Goal: Task Accomplishment & Management: Manage account settings

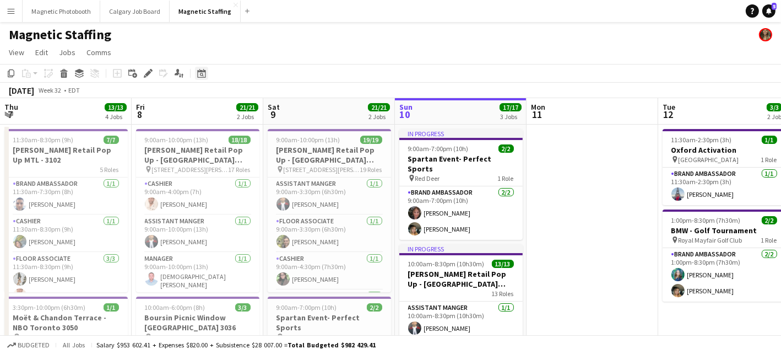
scroll to position [0, 405]
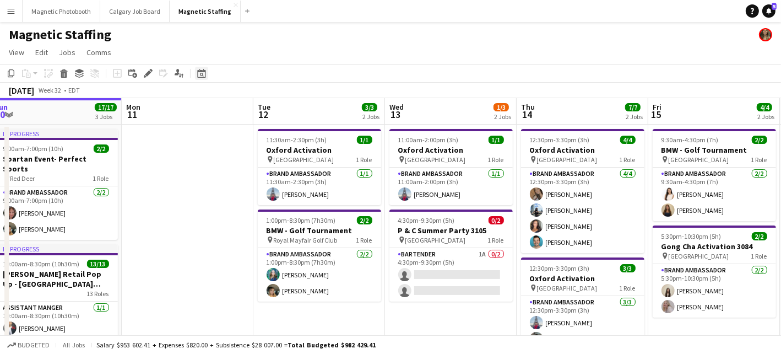
click at [198, 69] on icon "Date picker" at bounding box center [201, 73] width 9 height 9
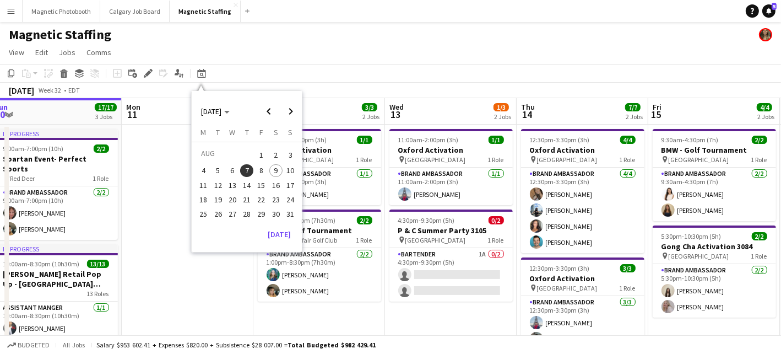
click at [246, 195] on span "21" at bounding box center [246, 199] width 13 height 13
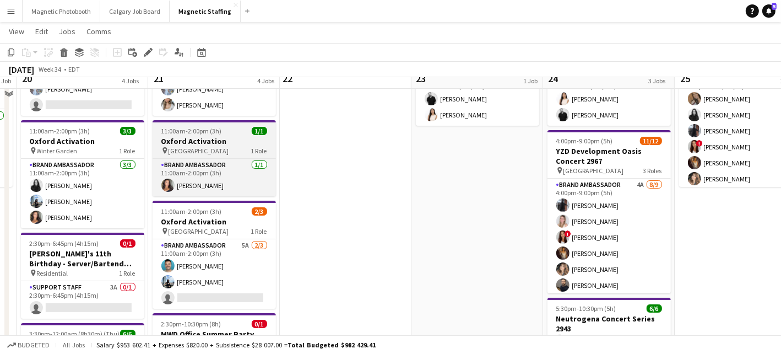
scroll to position [105, 0]
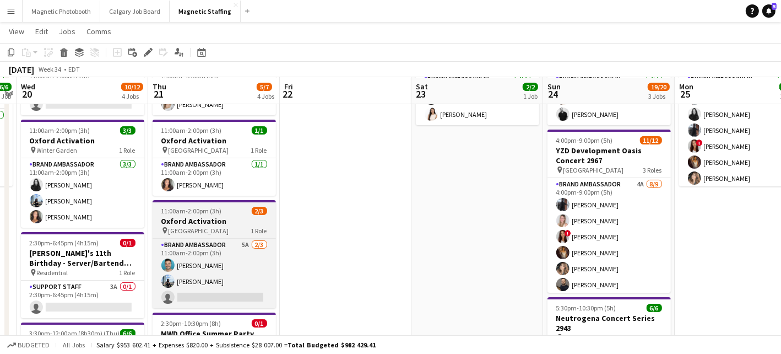
click at [181, 213] on span "11:00am-2:00pm (3h)" at bounding box center [191, 211] width 61 height 8
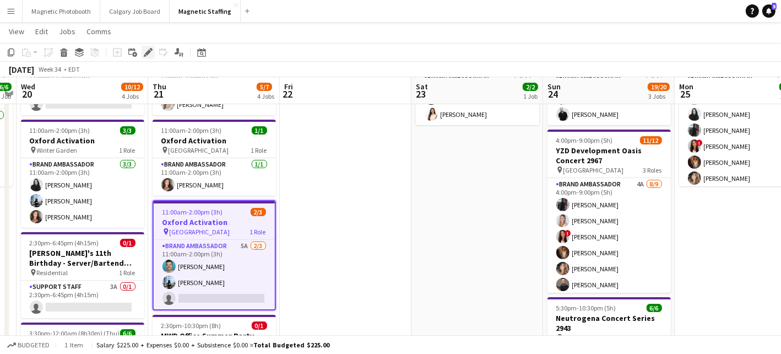
click at [148, 52] on icon at bounding box center [148, 53] width 6 height 6
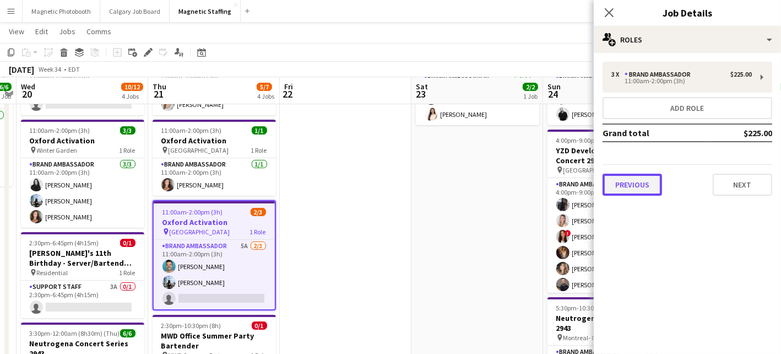
click at [630, 191] on button "Previous" at bounding box center [633, 185] width 60 height 22
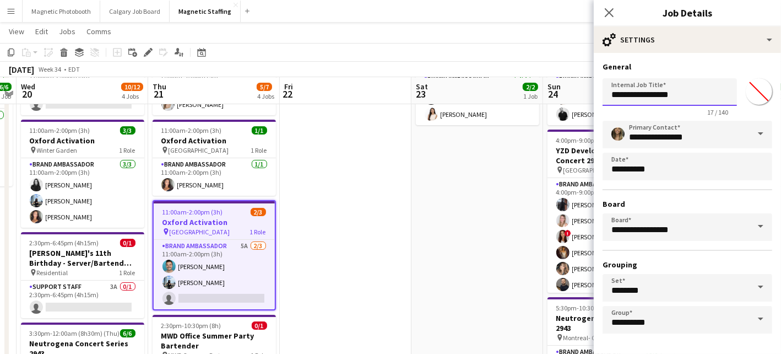
click at [711, 91] on input "**********" at bounding box center [670, 92] width 134 height 28
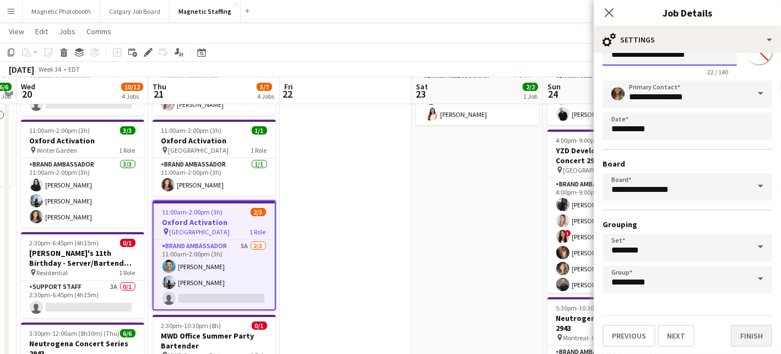
type input "**********"
click at [735, 340] on button "Finish" at bounding box center [751, 336] width 41 height 22
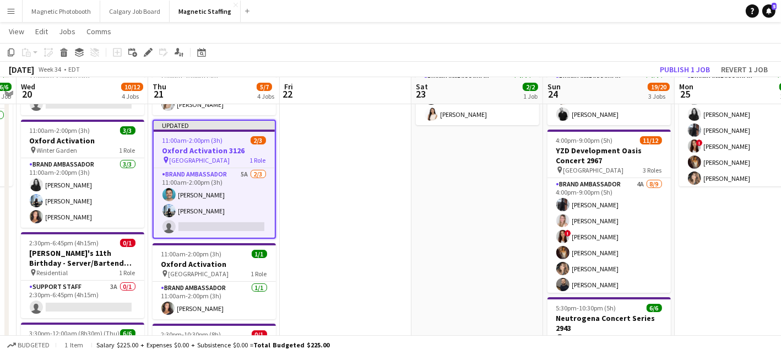
click at [395, 262] on app-date-cell at bounding box center [346, 291] width 132 height 544
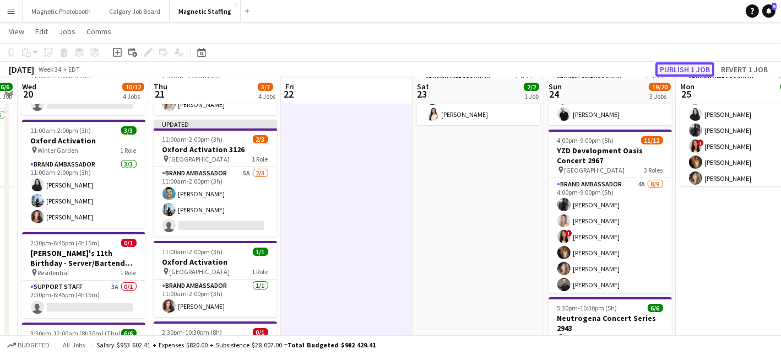
click at [687, 72] on button "Publish 1 job" at bounding box center [685, 69] width 59 height 14
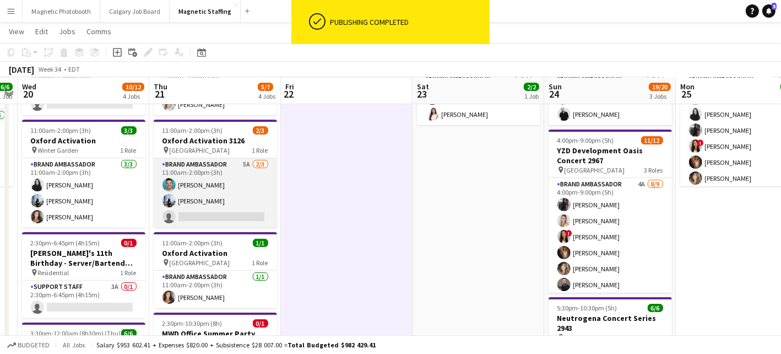
click at [219, 204] on app-card-role "Brand Ambassador 5A [DATE] 11:00am-2:00pm (3h) [PERSON_NAME] [PERSON_NAME] sing…" at bounding box center [215, 192] width 123 height 69
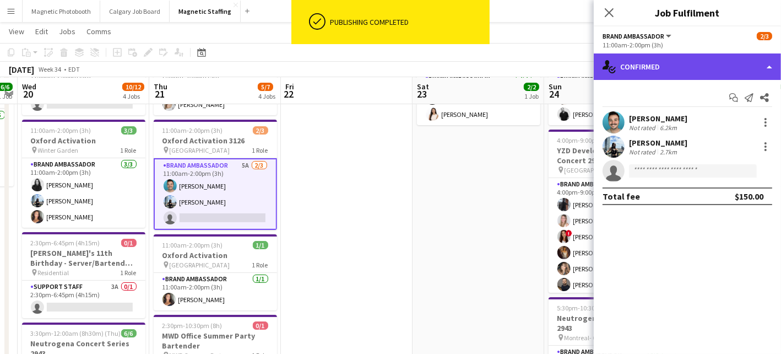
click at [684, 79] on div "single-neutral-actions-check-2 Confirmed" at bounding box center [687, 66] width 187 height 26
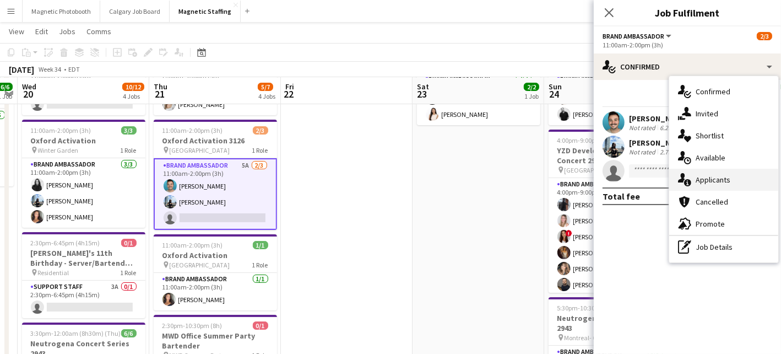
click at [691, 179] on icon "single-neutral-actions-information" at bounding box center [684, 179] width 13 height 13
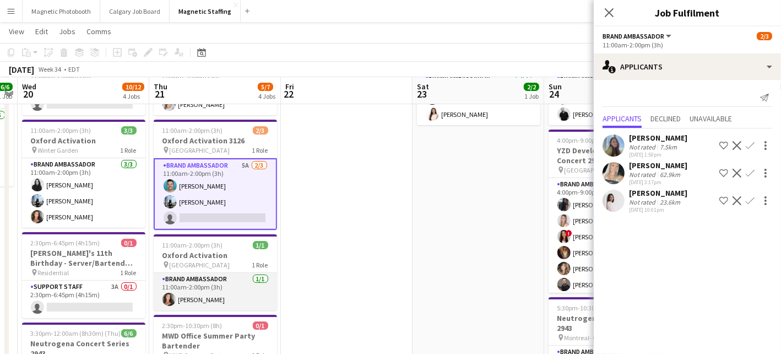
click at [237, 295] on app-card-role "Brand Ambassador [DATE] 11:00am-2:00pm (3h) [PERSON_NAME]" at bounding box center [215, 291] width 123 height 37
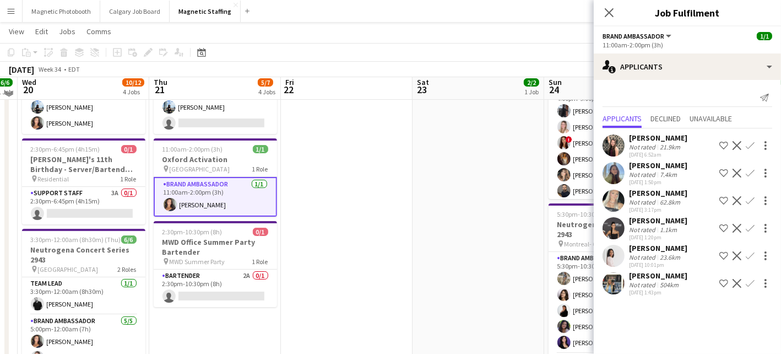
scroll to position [198, 0]
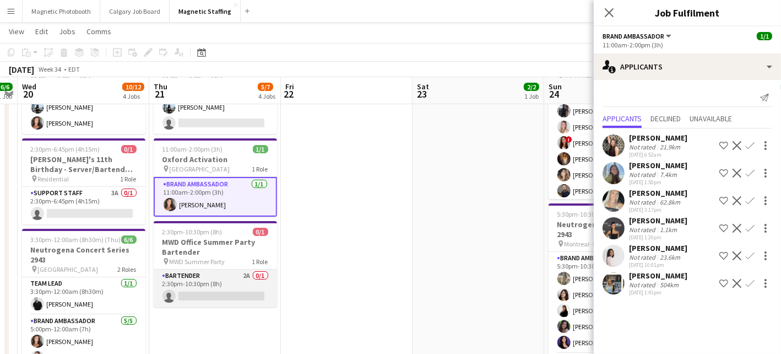
click at [229, 282] on app-card-role "Bartender 2A 0/1 2:30pm-10:30pm (8h) single-neutral-actions" at bounding box center [215, 287] width 123 height 37
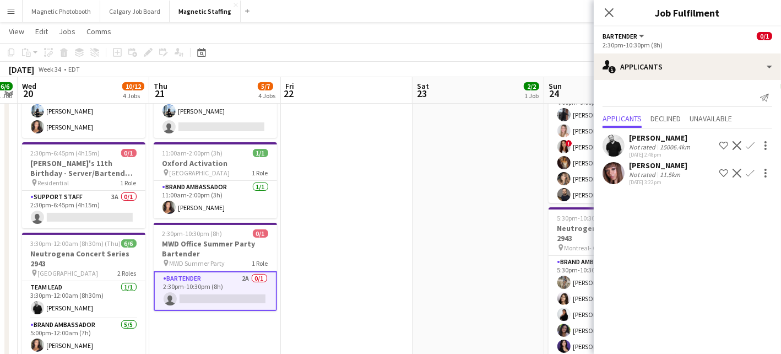
scroll to position [0, 0]
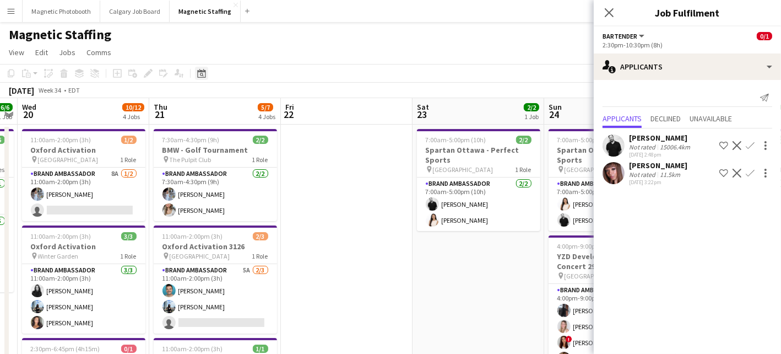
click at [202, 69] on icon "Date picker" at bounding box center [201, 73] width 9 height 9
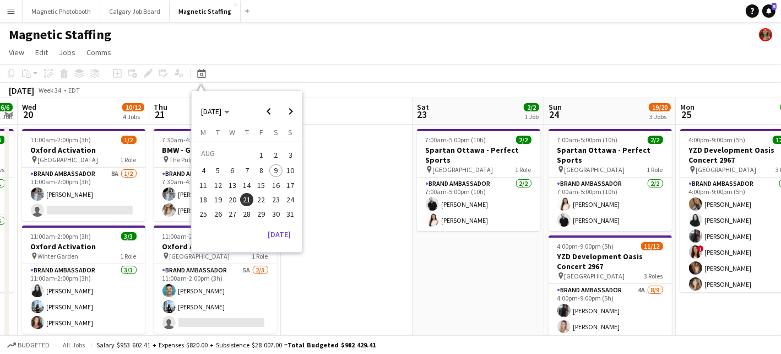
click at [232, 183] on span "13" at bounding box center [232, 185] width 13 height 13
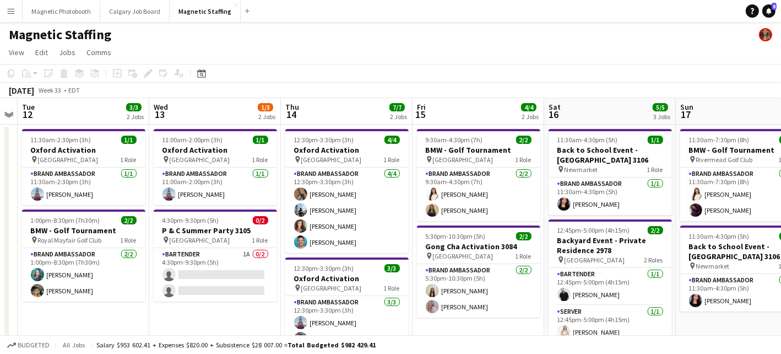
scroll to position [0, 379]
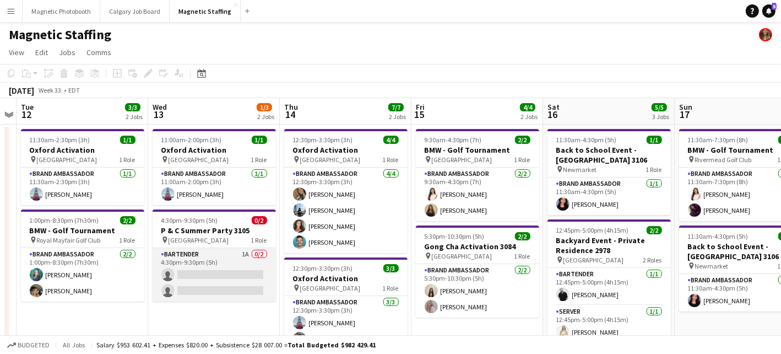
click at [185, 279] on app-card-role "Bartender 1A 0/2 4:30pm-9:30pm (5h) single-neutral-actions single-neutral-actio…" at bounding box center [214, 274] width 123 height 53
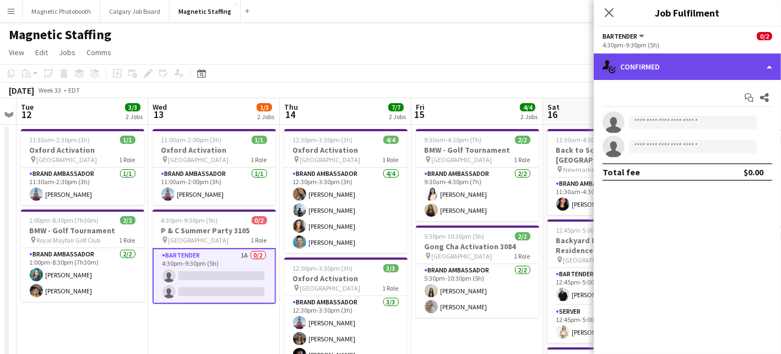
click at [641, 72] on div "single-neutral-actions-check-2 Confirmed" at bounding box center [687, 66] width 187 height 26
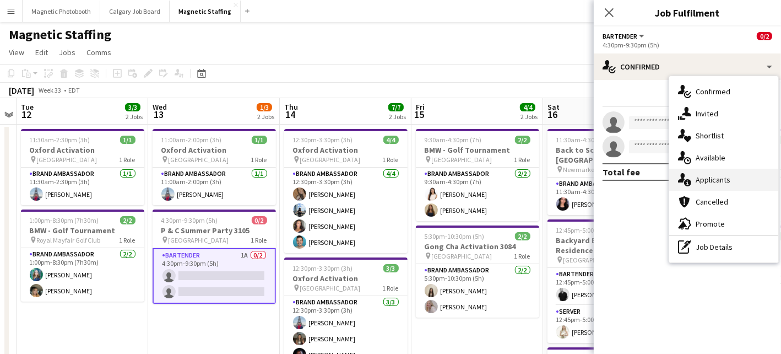
click at [692, 185] on div "single-neutral-actions-information Applicants" at bounding box center [723, 180] width 109 height 22
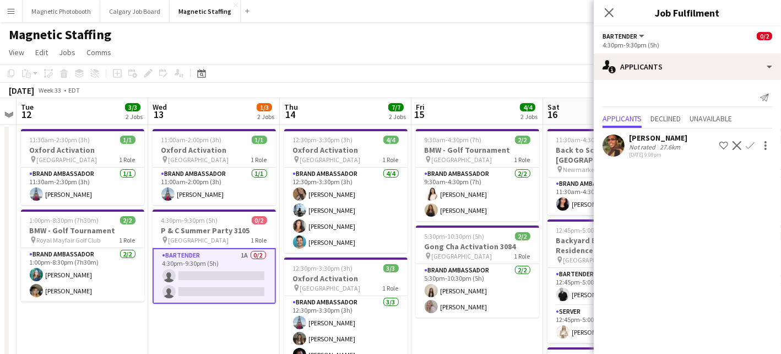
click at [618, 153] on app-user-avatar at bounding box center [614, 145] width 22 height 22
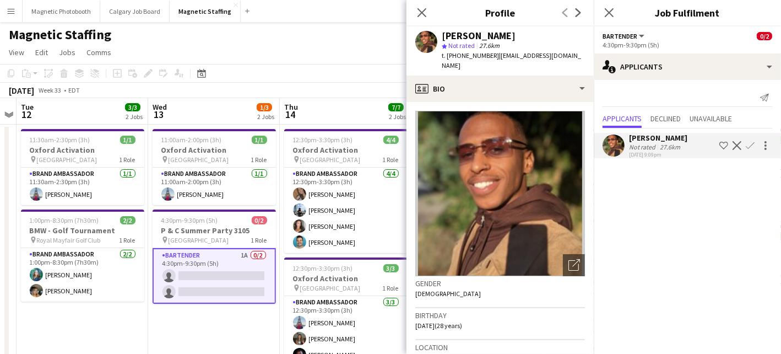
click at [362, 49] on app-page-menu "View Day view expanded Day view collapsed Month view Date picker Jump to [DATE]…" at bounding box center [390, 53] width 781 height 21
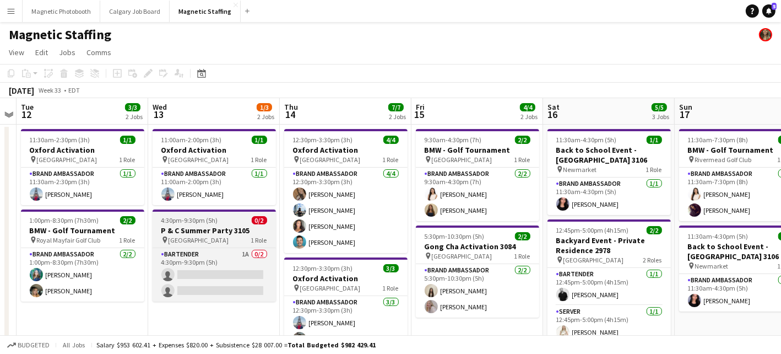
click at [181, 227] on h3 "P & C Summer Party 3105" at bounding box center [214, 230] width 123 height 10
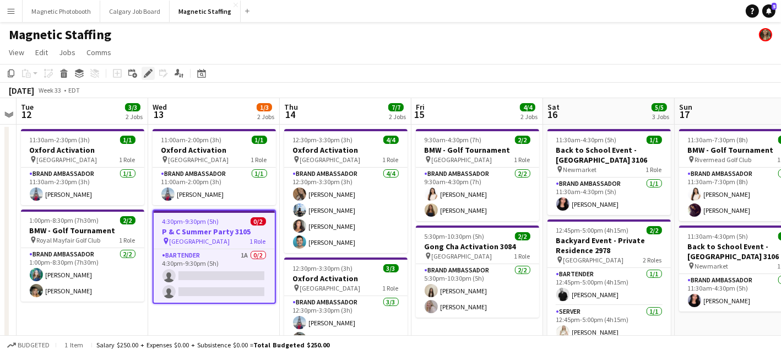
click at [147, 75] on icon at bounding box center [148, 74] width 6 height 6
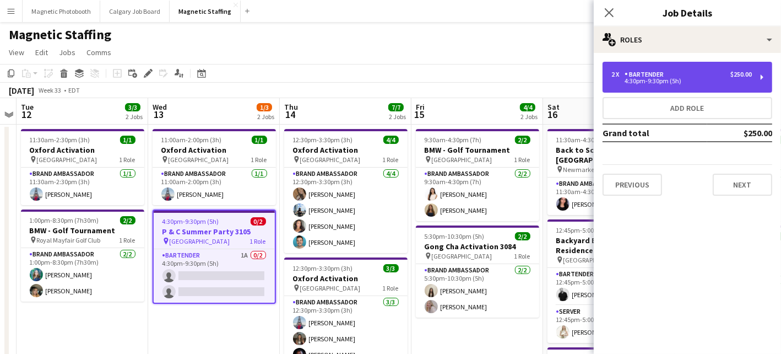
click at [680, 83] on div "4:30pm-9:30pm (5h)" at bounding box center [682, 81] width 141 height 6
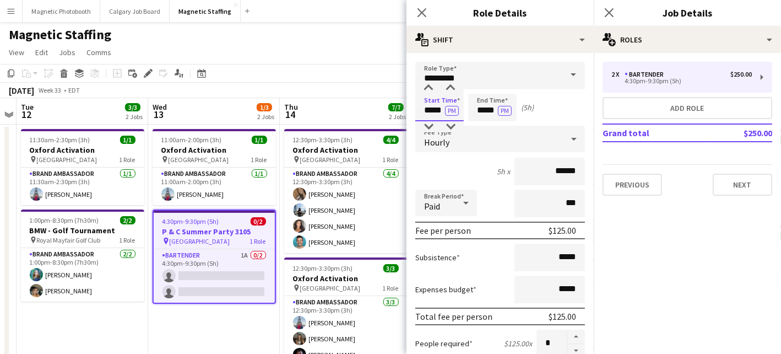
drag, startPoint x: 443, startPoint y: 110, endPoint x: 401, endPoint y: 105, distance: 42.7
type input "*****"
click at [494, 111] on input "*****" at bounding box center [492, 108] width 48 height 28
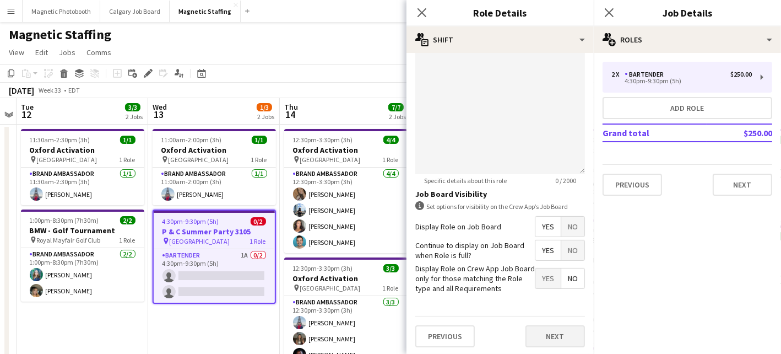
type input "*****"
click at [553, 341] on button "Next" at bounding box center [556, 336] width 60 height 22
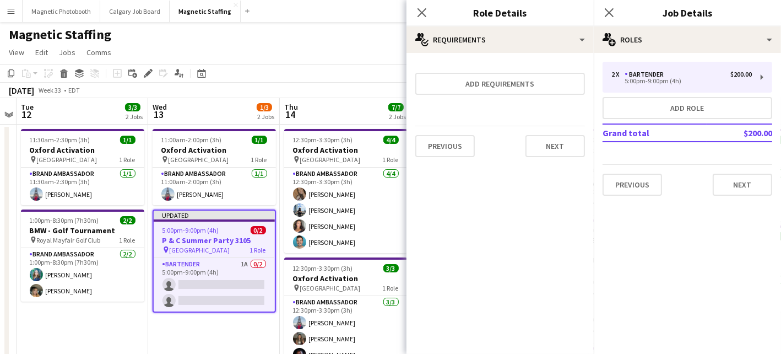
scroll to position [0, 0]
click at [560, 158] on div "Previous Next" at bounding box center [500, 146] width 170 height 40
click at [561, 147] on button "Next" at bounding box center [556, 146] width 60 height 22
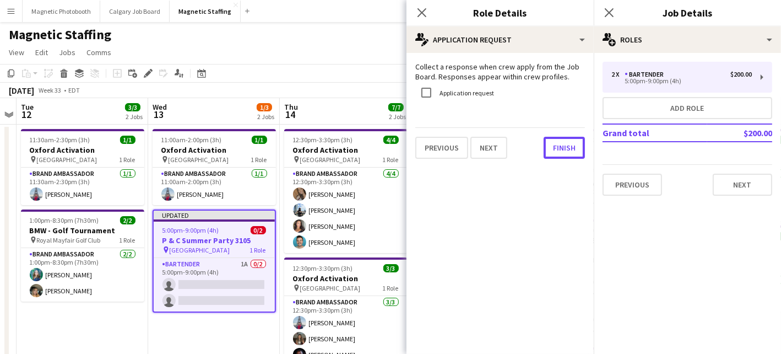
click at [561, 147] on button "Finish" at bounding box center [564, 148] width 41 height 22
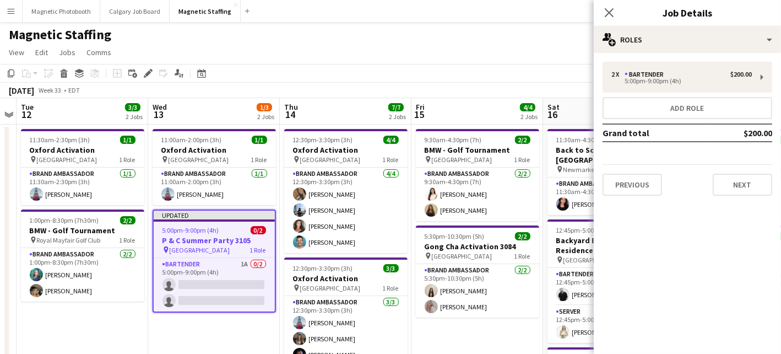
click at [569, 52] on app-page-menu "View Day view expanded Day view collapsed Month view Date picker Jump to [DATE]…" at bounding box center [390, 53] width 781 height 21
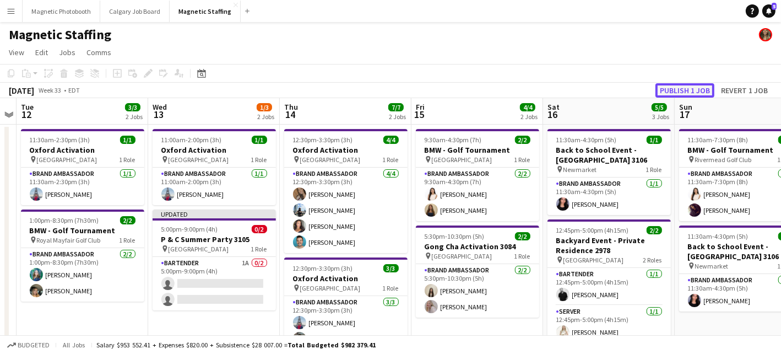
click at [678, 90] on button "Publish 1 job" at bounding box center [685, 90] width 59 height 14
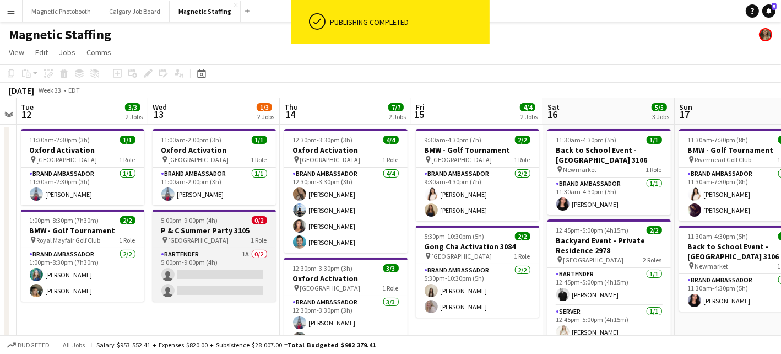
click at [198, 227] on h3 "P & C Summer Party 3105" at bounding box center [214, 230] width 123 height 10
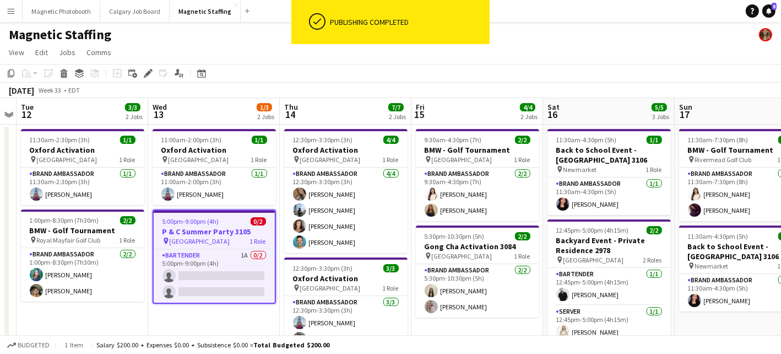
click at [67, 44] on app-page-menu "View Day view expanded Day view collapsed Month view Date picker Jump to [DATE]…" at bounding box center [390, 53] width 781 height 21
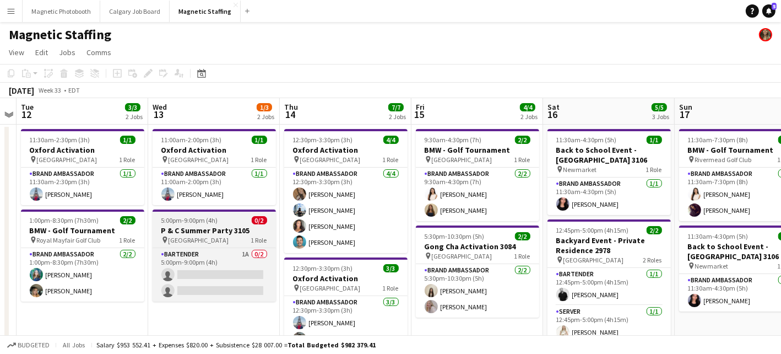
click at [212, 237] on div "pin Toronto 1 Role" at bounding box center [214, 239] width 123 height 9
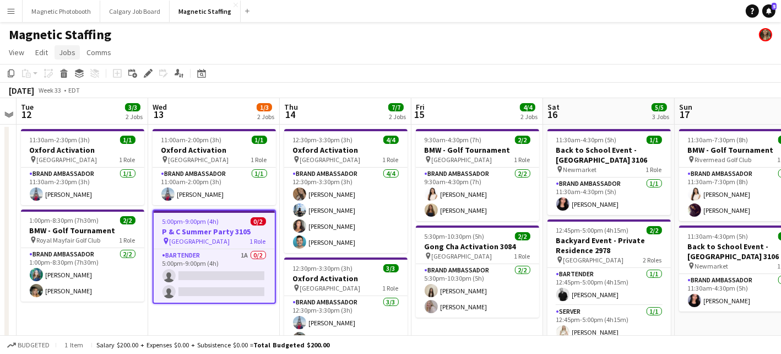
click at [67, 51] on span "Jobs" at bounding box center [67, 52] width 17 height 10
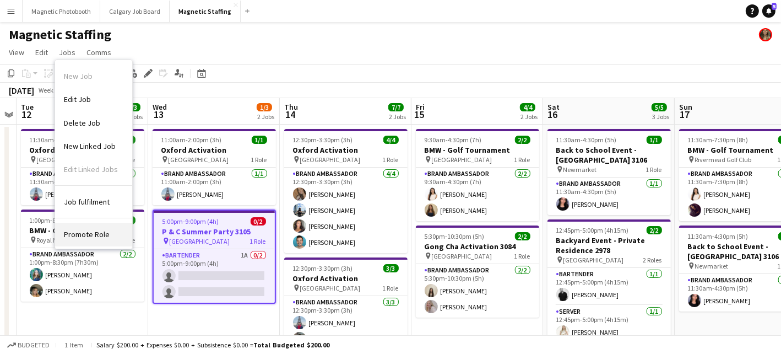
click at [79, 235] on span "Promote Role" at bounding box center [87, 234] width 46 height 10
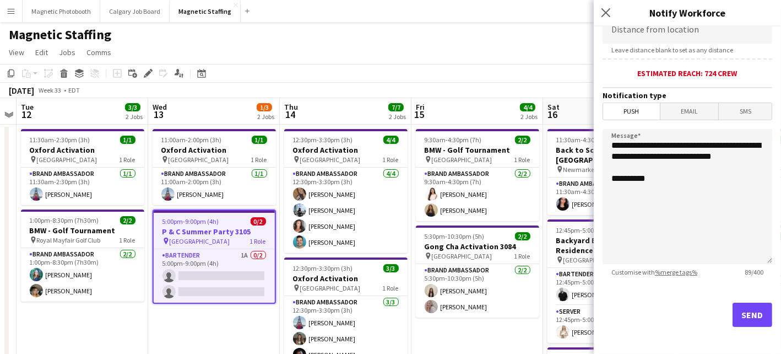
scroll to position [248, 0]
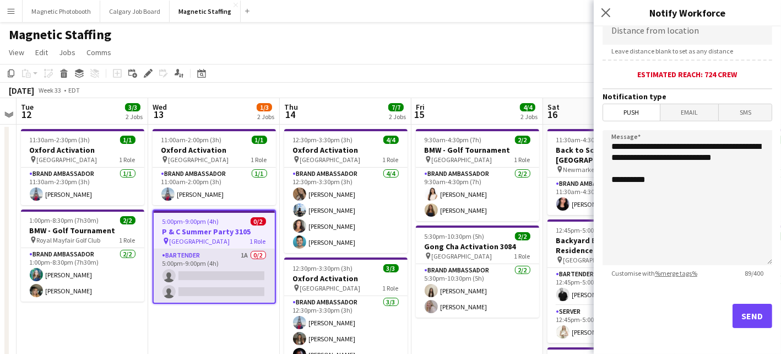
click at [230, 290] on app-card-role "Bartender 1A 0/2 5:00pm-9:00pm (4h) single-neutral-actions single-neutral-actio…" at bounding box center [214, 275] width 121 height 53
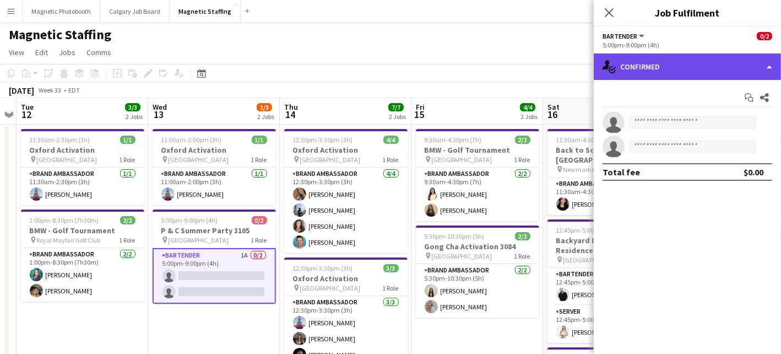
click at [770, 68] on div "single-neutral-actions-check-2 Confirmed" at bounding box center [687, 66] width 187 height 26
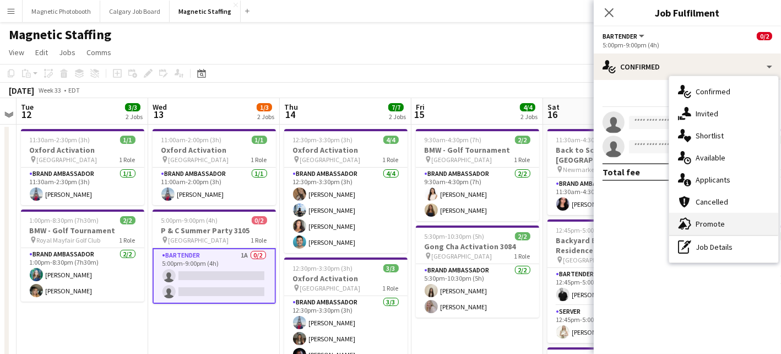
click at [704, 218] on div "advertising-megaphone Promote" at bounding box center [723, 224] width 109 height 22
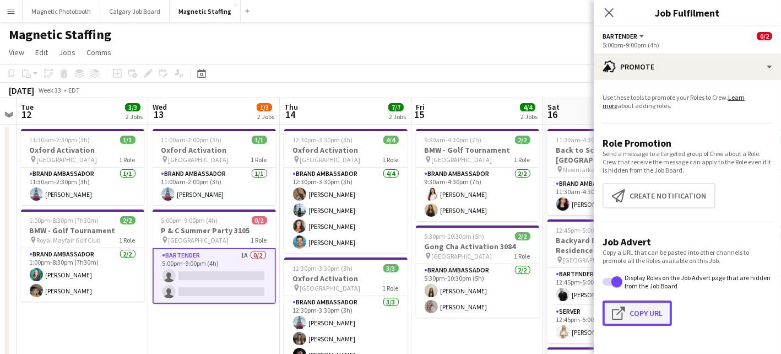
click at [642, 316] on button "Click to copy URL Copy Url" at bounding box center [637, 312] width 69 height 25
click at [210, 14] on button "Magnetic Staffing Close" at bounding box center [205, 11] width 71 height 21
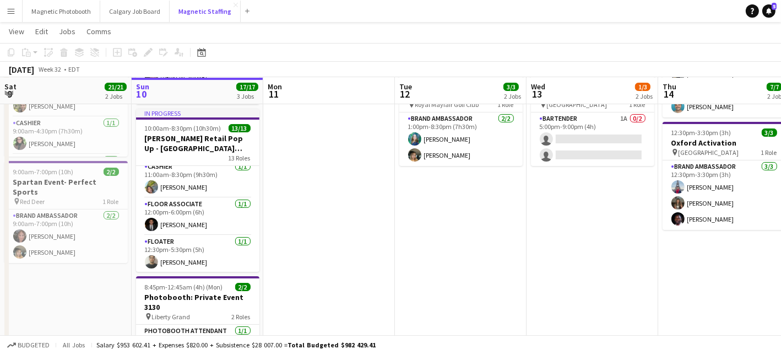
scroll to position [307, 0]
click at [219, 199] on app-card-role "Floor Associate [DATE] 12:00pm-6:00pm (6h) [PERSON_NAME]" at bounding box center [197, 217] width 123 height 37
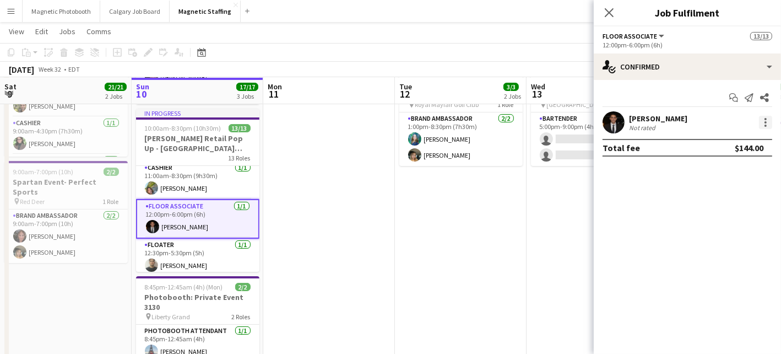
click at [766, 122] on div at bounding box center [766, 122] width 2 height 2
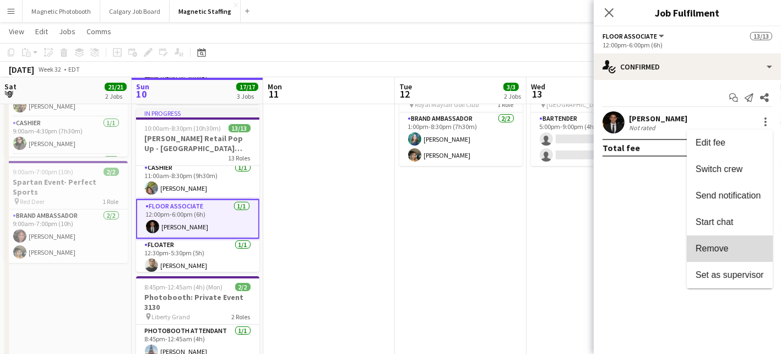
click at [696, 248] on span "Remove" at bounding box center [712, 248] width 33 height 9
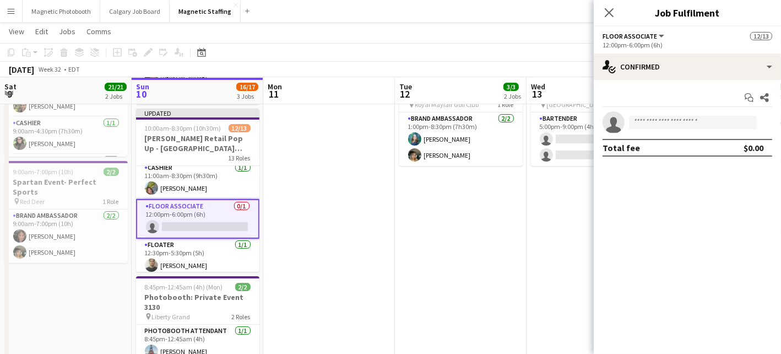
click at [571, 241] on app-date-cell "11:00am-2:00pm (3h) 1/1 Oxford Activation pin Toronto 1 Role Brand Ambassador […" at bounding box center [593, 261] width 132 height 544
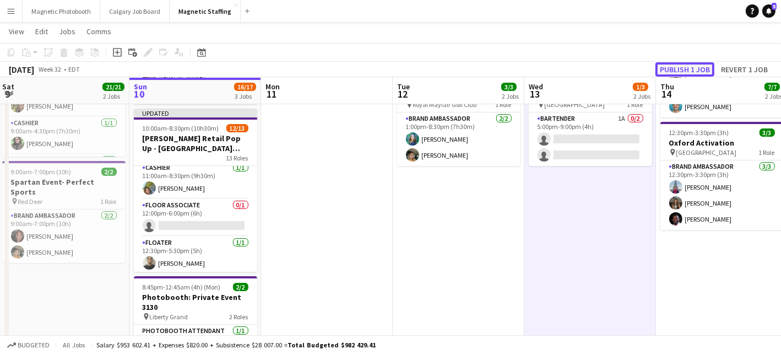
click at [704, 67] on button "Publish 1 job" at bounding box center [685, 69] width 59 height 14
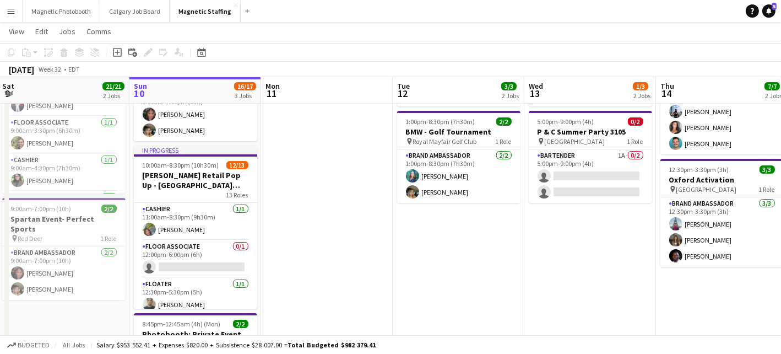
scroll to position [301, 0]
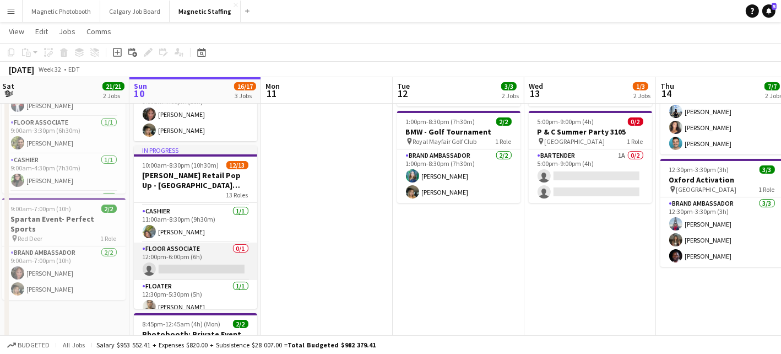
click at [215, 253] on app-card-role "Floor Associate 0/1 12:00pm-6:00pm (6h) single-neutral-actions" at bounding box center [195, 260] width 123 height 37
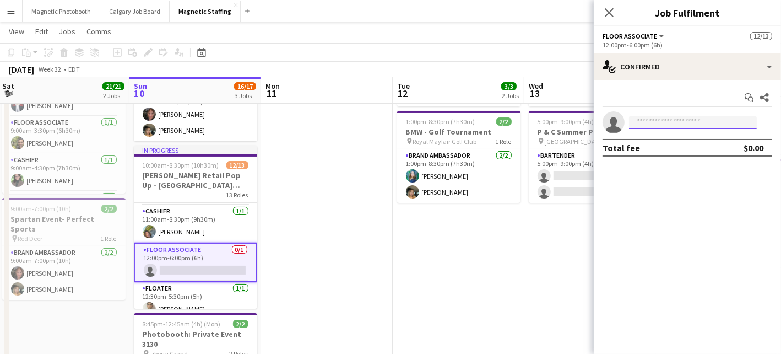
click at [672, 120] on input at bounding box center [693, 122] width 128 height 13
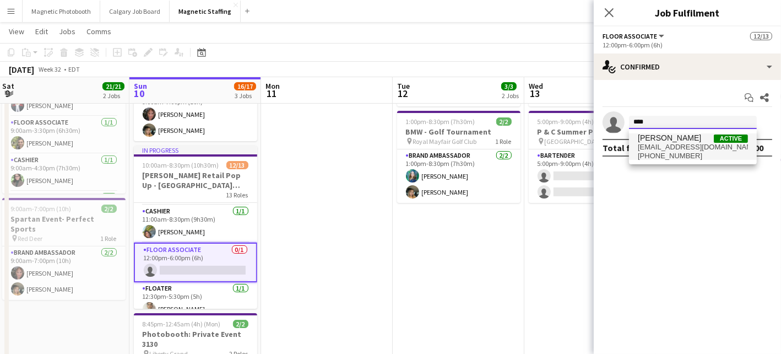
type input "****"
click at [677, 145] on span "[EMAIL_ADDRESS][DOMAIN_NAME]" at bounding box center [693, 147] width 110 height 9
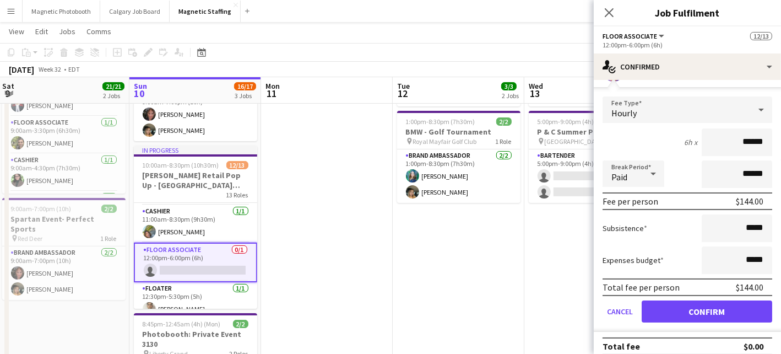
scroll to position [60, 0]
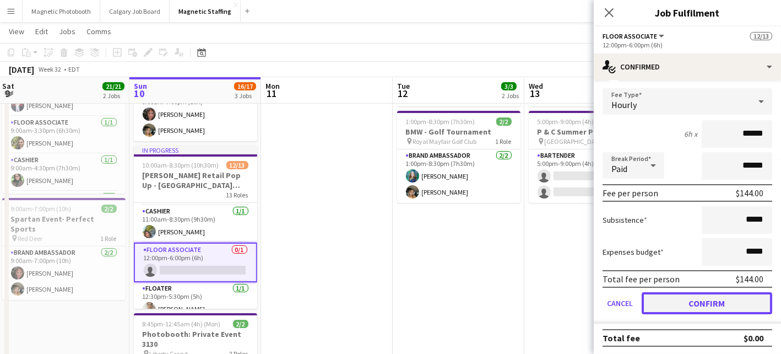
click at [671, 299] on button "Confirm" at bounding box center [707, 303] width 131 height 22
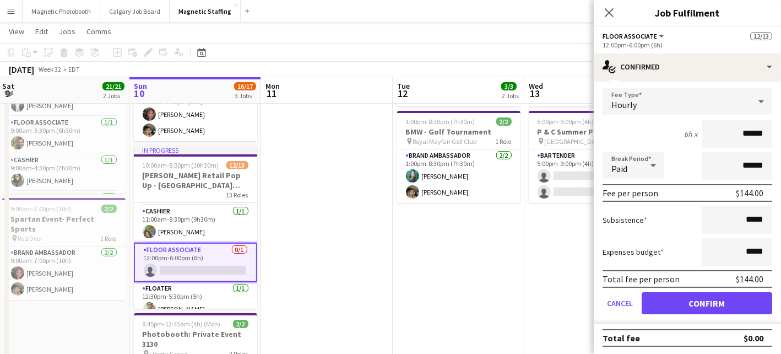
scroll to position [0, 0]
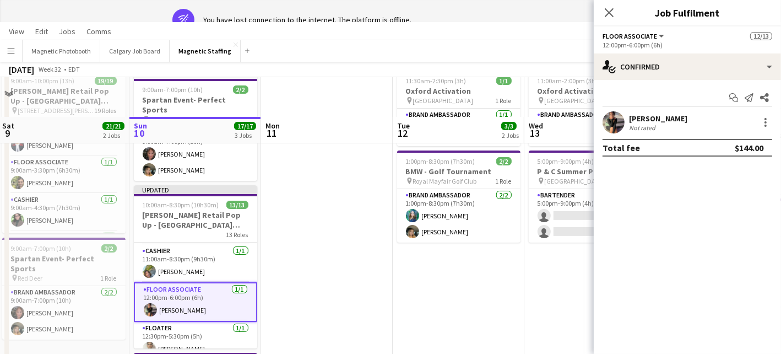
click at [527, 275] on app-date-cell "11:00am-2:00pm (3h) 1/1 Oxford Activation pin Toronto 1 Role Brand Ambassador […" at bounding box center [591, 338] width 132 height 544
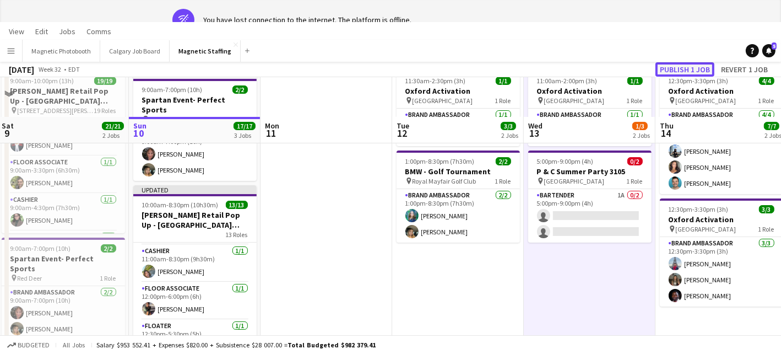
click at [690, 64] on button "Publish 1 job" at bounding box center [685, 69] width 59 height 14
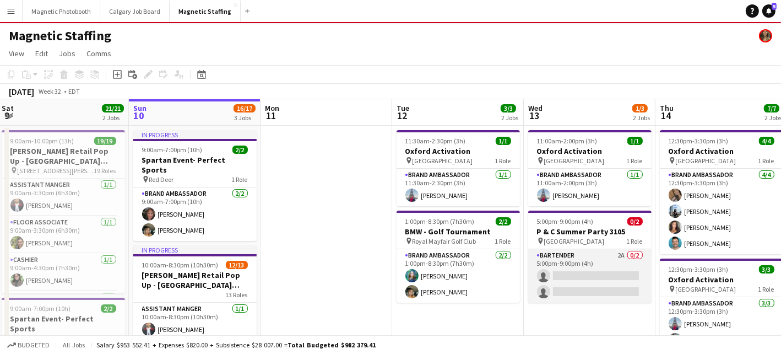
click at [564, 279] on app-card-role "Bartender 2A 0/2 5:00pm-9:00pm (4h) single-neutral-actions single-neutral-actio…" at bounding box center [589, 275] width 123 height 53
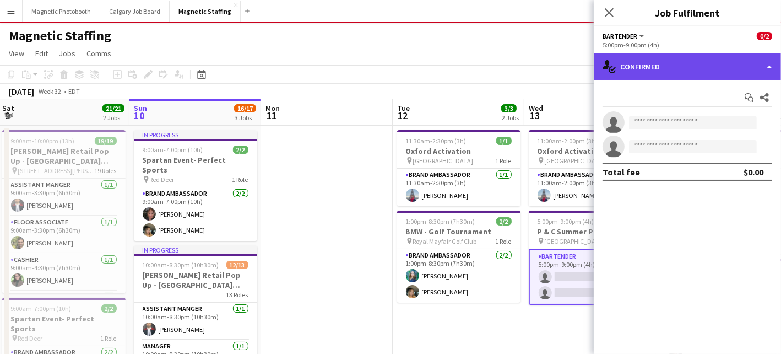
click at [681, 73] on div "single-neutral-actions-check-2 Confirmed" at bounding box center [687, 66] width 187 height 26
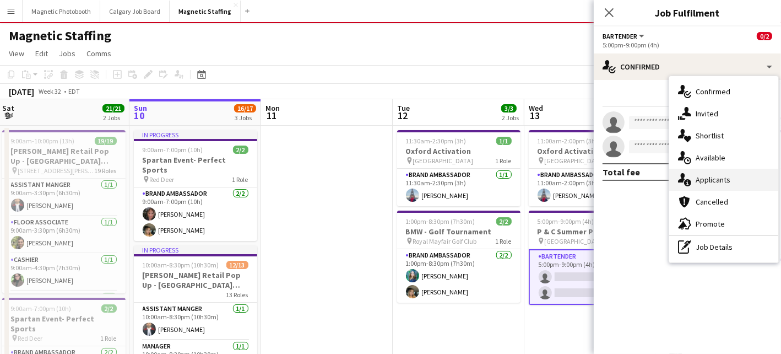
click at [692, 188] on div "single-neutral-actions-information Applicants" at bounding box center [723, 180] width 109 height 22
